Goal: Find specific page/section: Find specific page/section

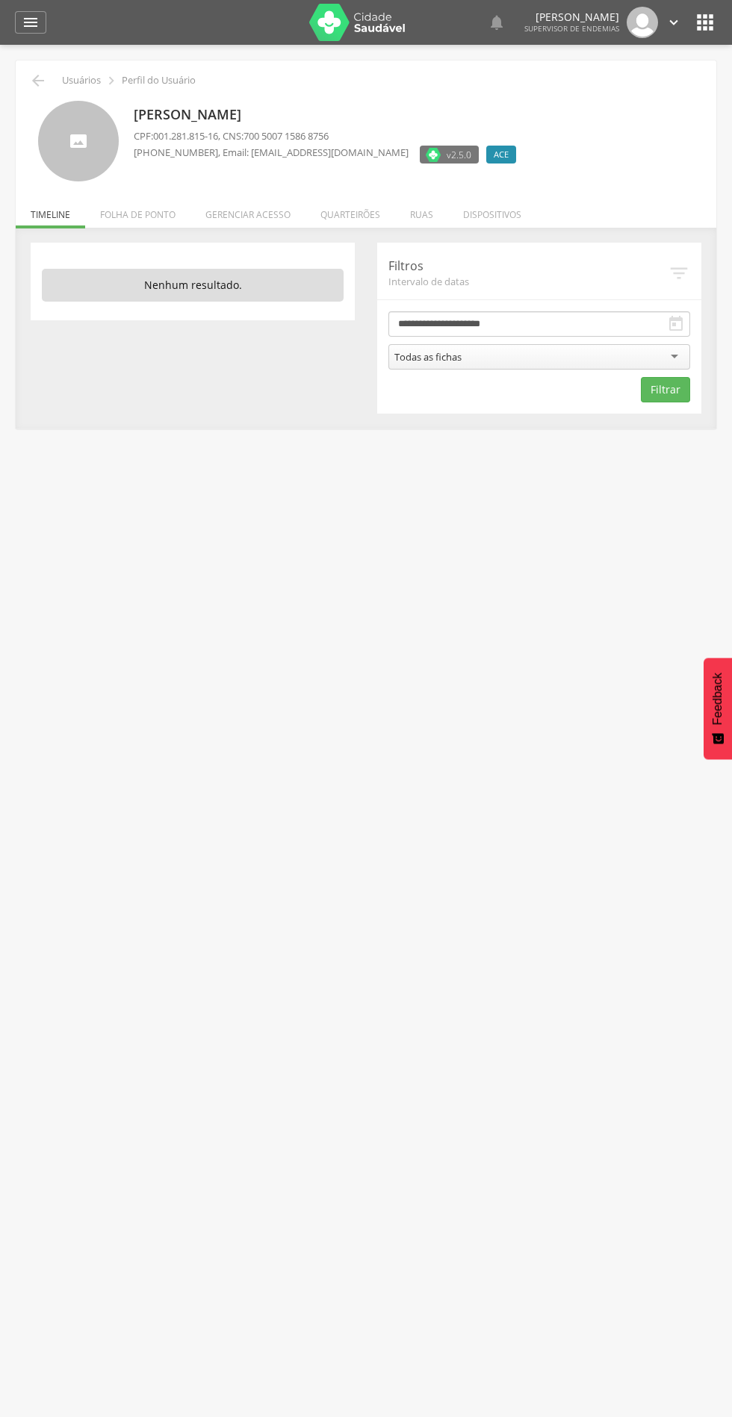
click at [360, 214] on li "Quarteirões" at bounding box center [350, 210] width 90 height 35
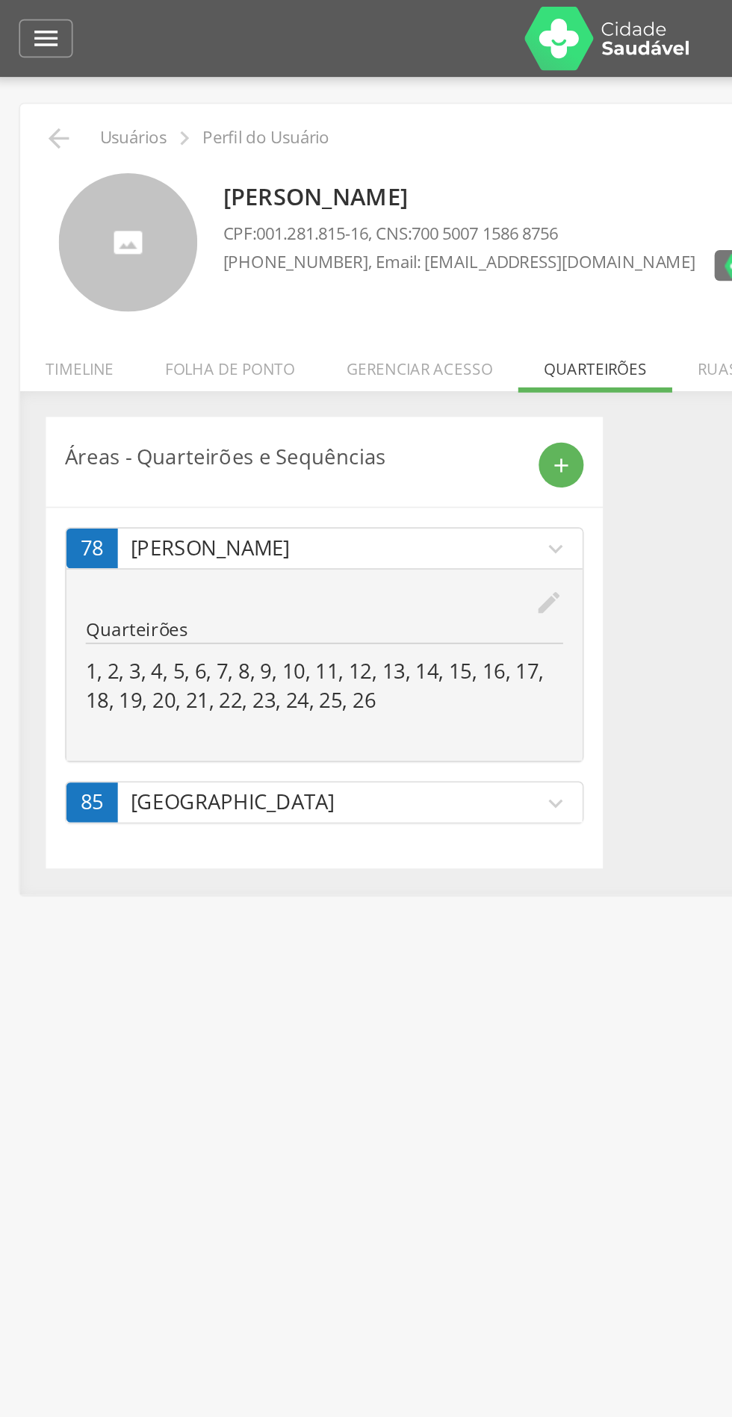
click at [30, 26] on icon "" at bounding box center [31, 22] width 18 height 18
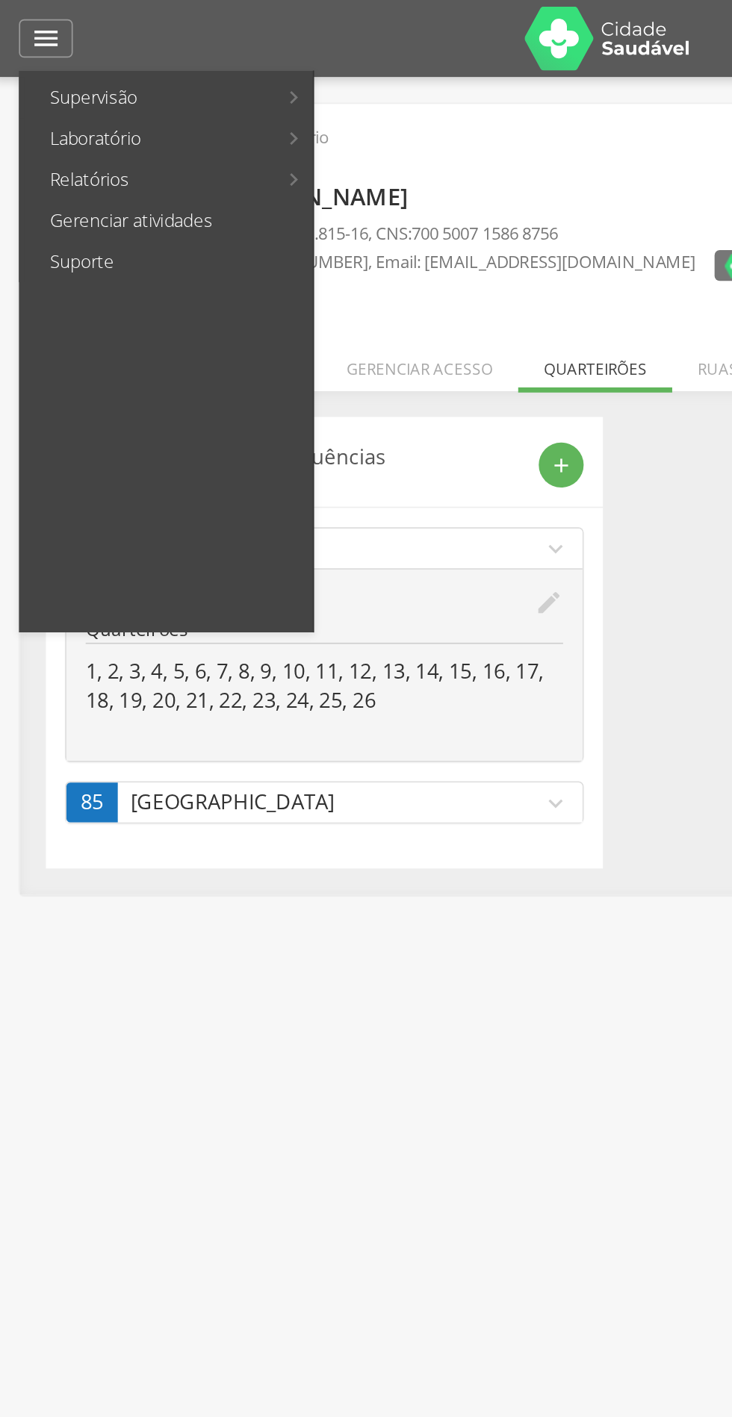
click at [53, 56] on link "Supervisão" at bounding box center [91, 57] width 146 height 24
click at [296, 153] on link "Acompanhamento PNCD" at bounding box center [274, 152] width 168 height 24
